Goal: Information Seeking & Learning: Learn about a topic

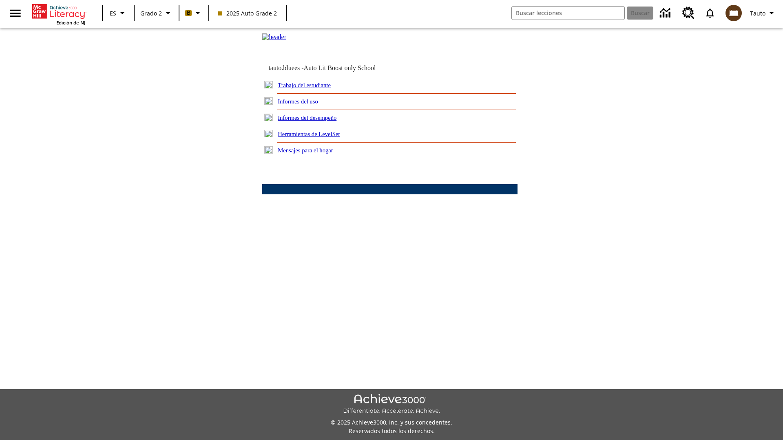
click at [318, 121] on link "Informes del desempeño" at bounding box center [307, 118] width 59 height 7
click at [0, 0] on link "¿Cómo ha cambiado el desempeño en el nivel de lectura Lexile con el tiempo?" at bounding box center [0, 0] width 0 height 0
